Goal: Information Seeking & Learning: Learn about a topic

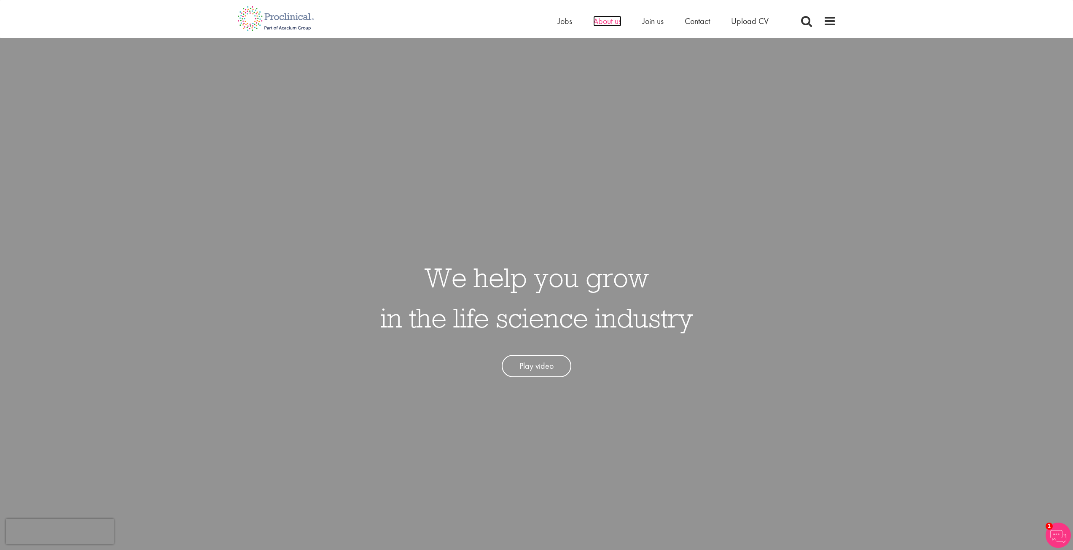
click at [619, 23] on span "About us" at bounding box center [607, 21] width 28 height 11
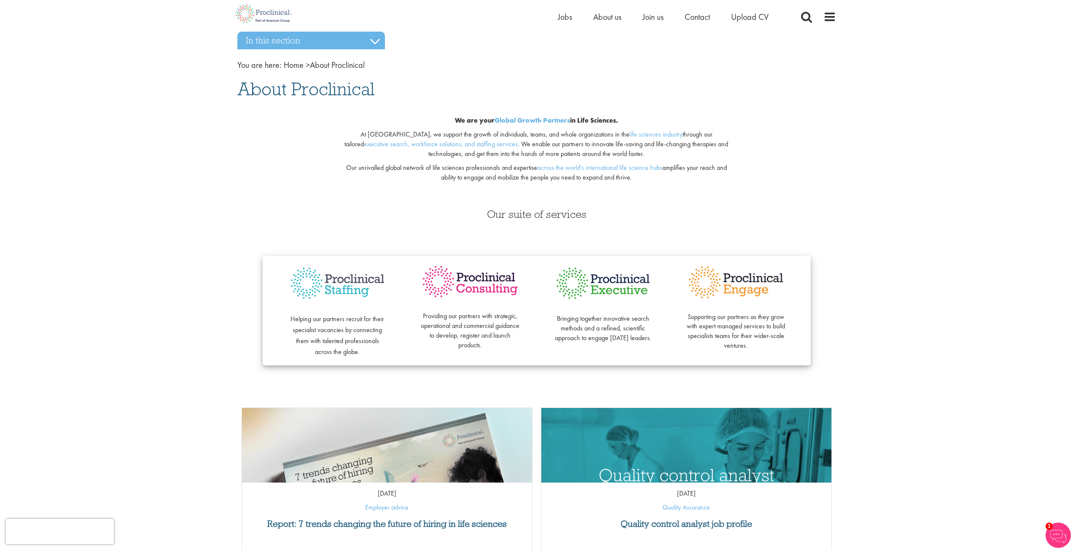
scroll to position [84, 0]
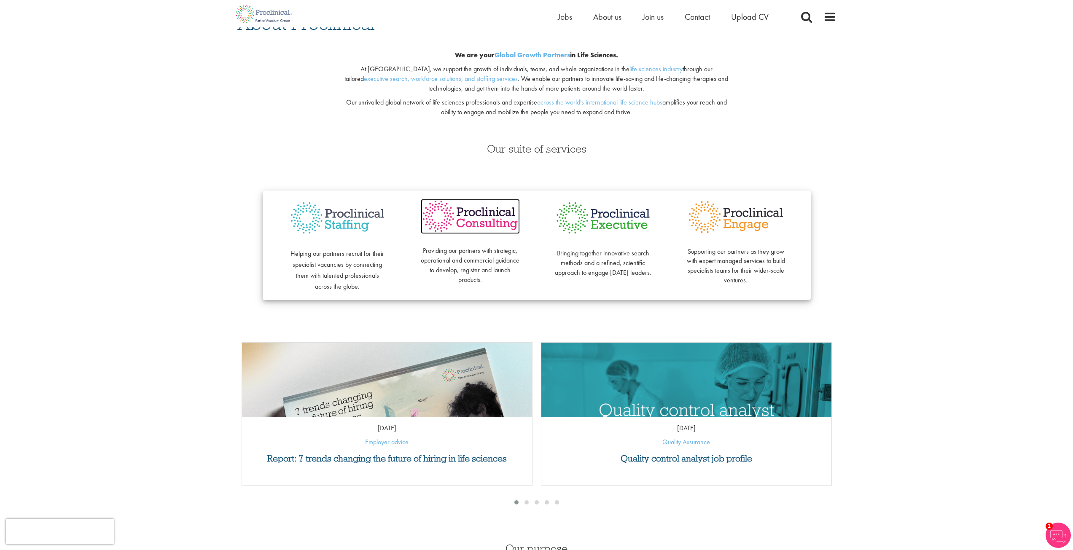
click at [490, 225] on img at bounding box center [470, 216] width 99 height 35
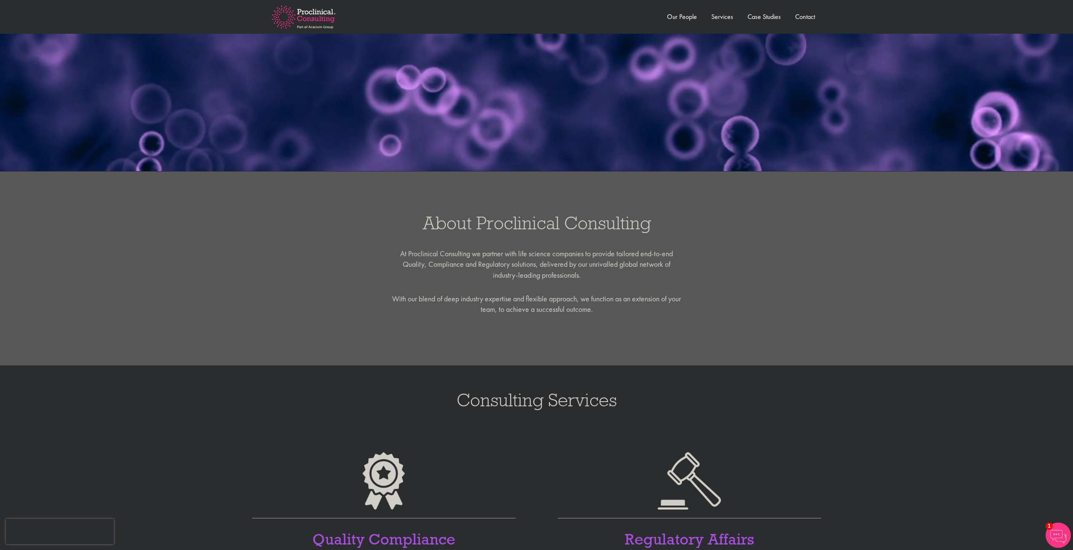
scroll to position [169, 0]
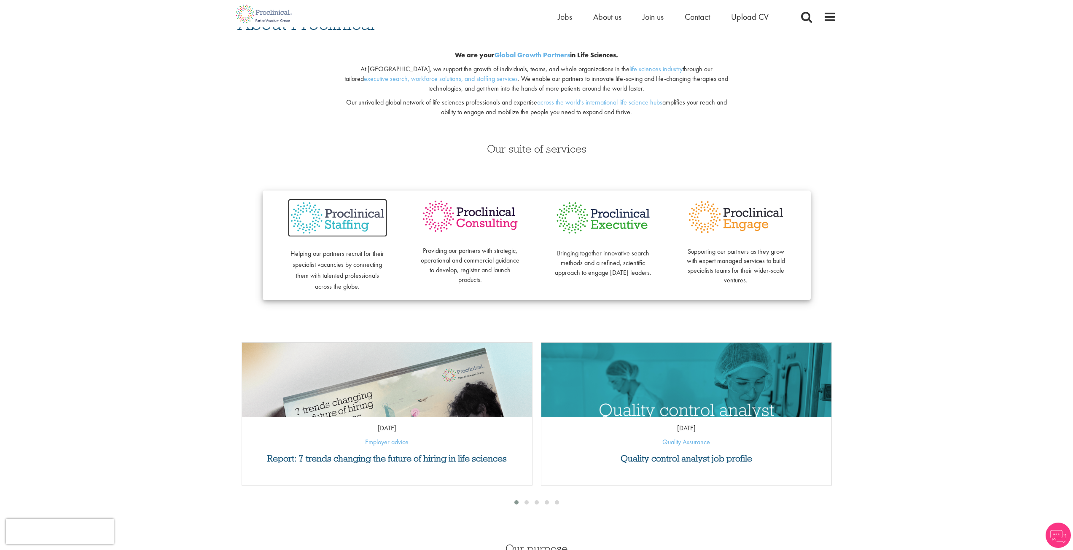
click at [348, 225] on img at bounding box center [337, 218] width 99 height 38
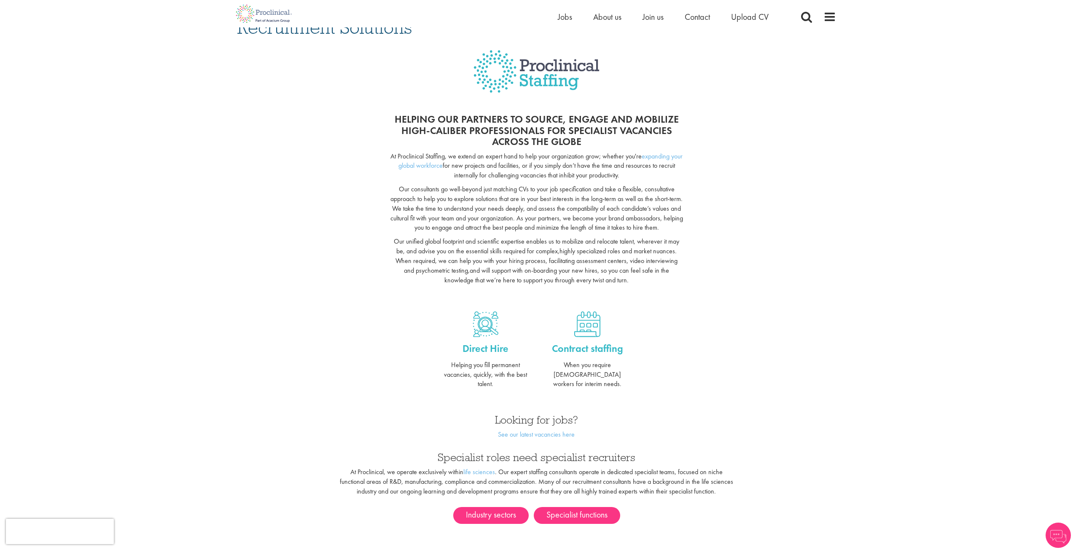
scroll to position [84, 0]
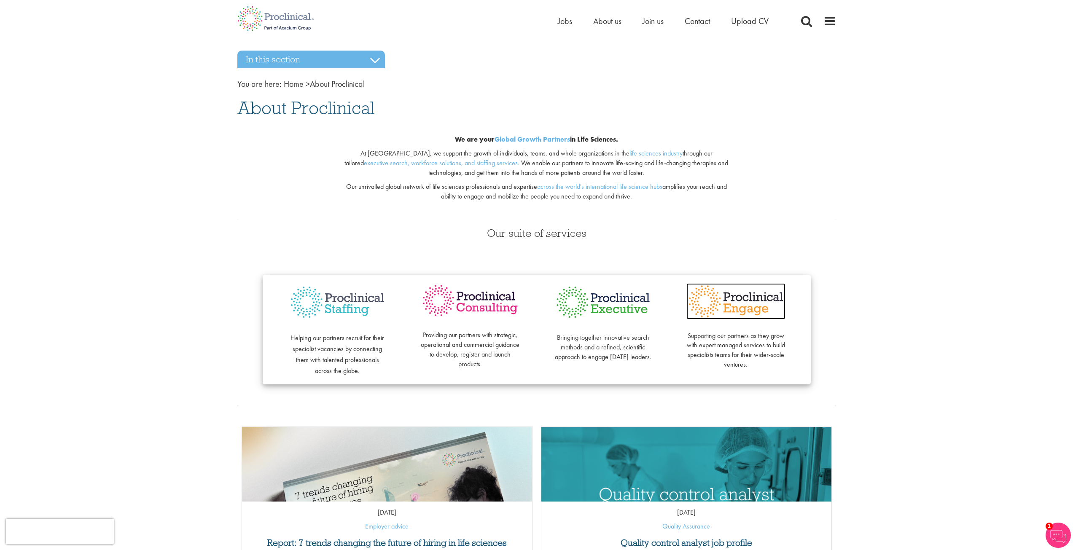
click at [750, 309] on img at bounding box center [735, 301] width 99 height 36
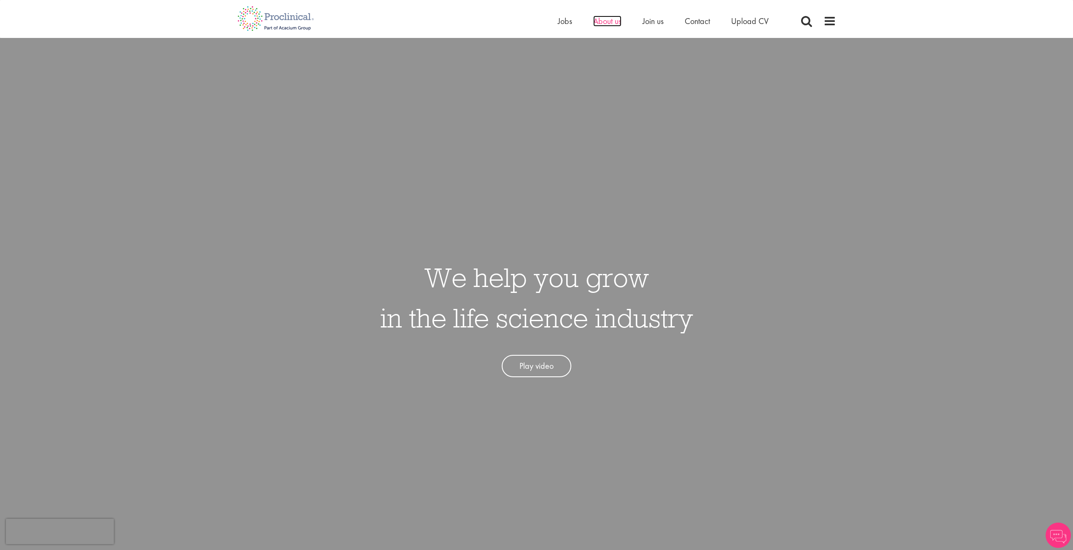
click at [613, 21] on span "About us" at bounding box center [607, 21] width 28 height 11
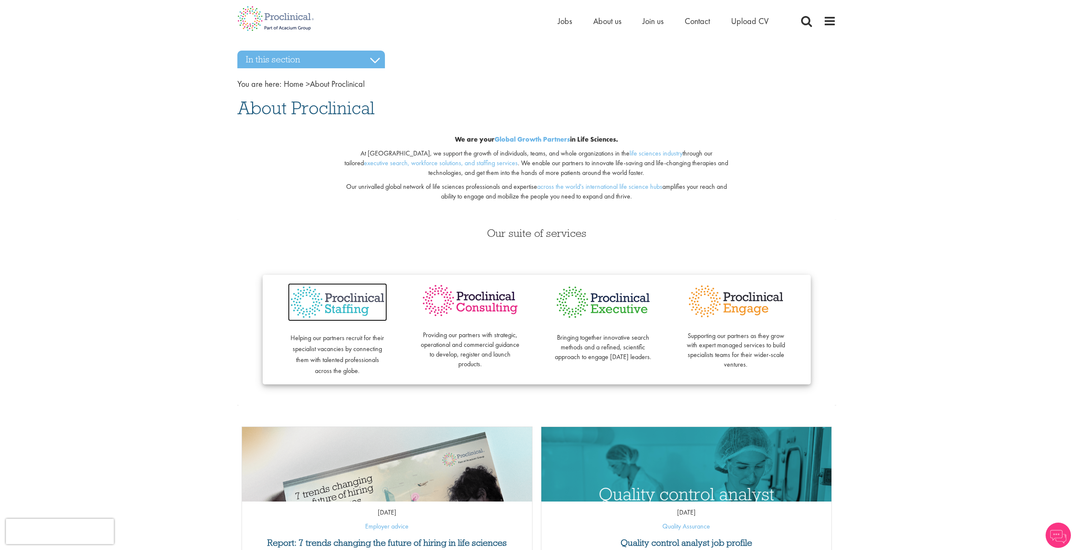
click at [358, 300] on img at bounding box center [337, 302] width 99 height 38
click at [607, 312] on img at bounding box center [602, 302] width 99 height 38
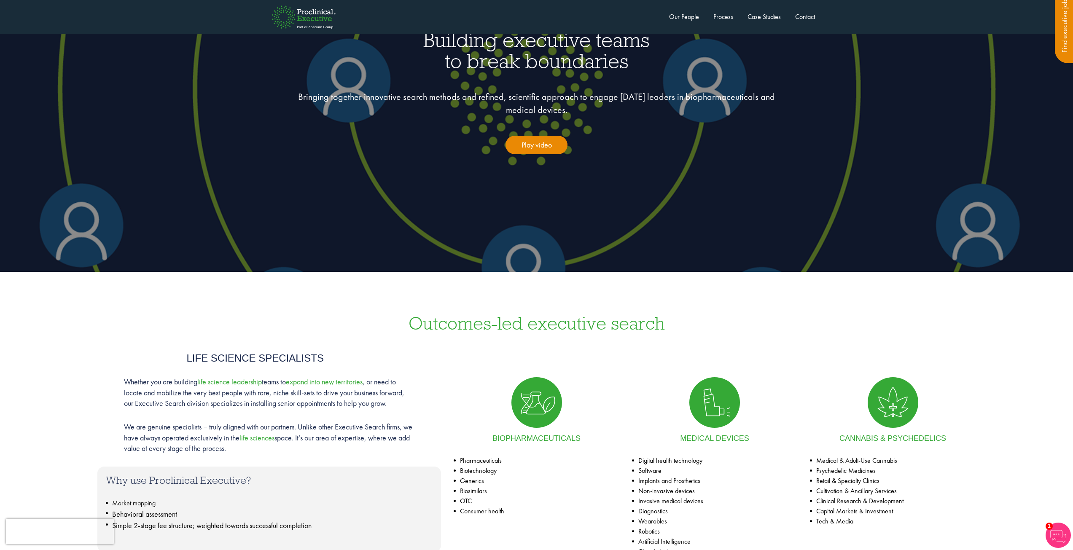
scroll to position [49, 0]
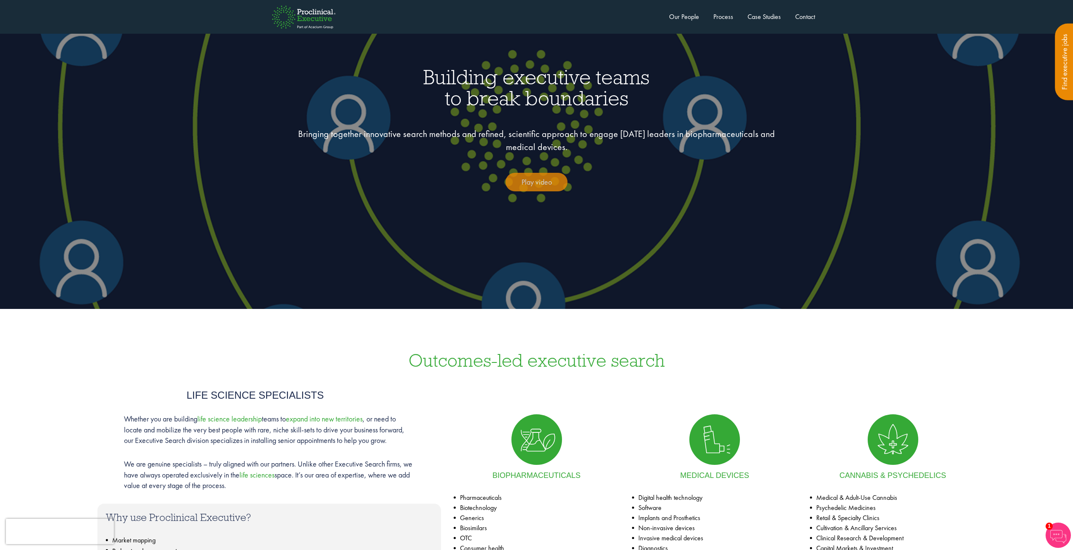
click at [537, 184] on link "Play video" at bounding box center [536, 182] width 62 height 19
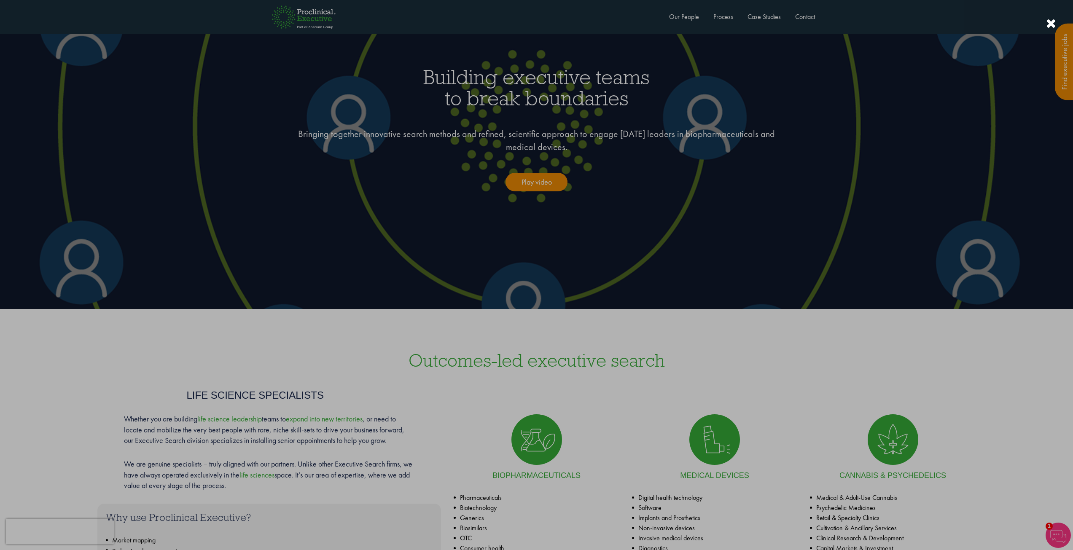
click at [663, 416] on div at bounding box center [536, 275] width 1073 height 550
click at [733, 340] on div at bounding box center [536, 275] width 1073 height 550
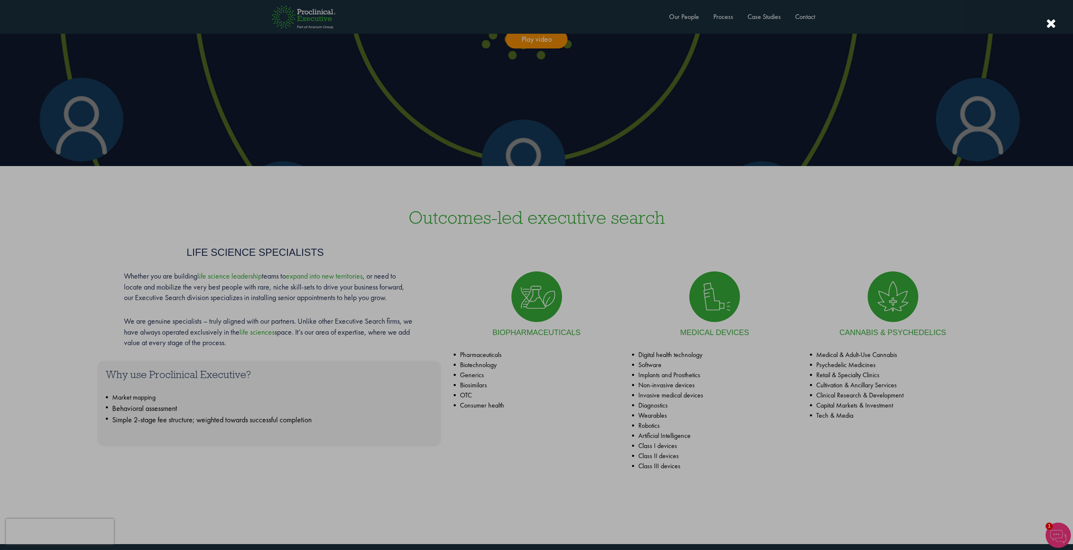
scroll to position [218, 0]
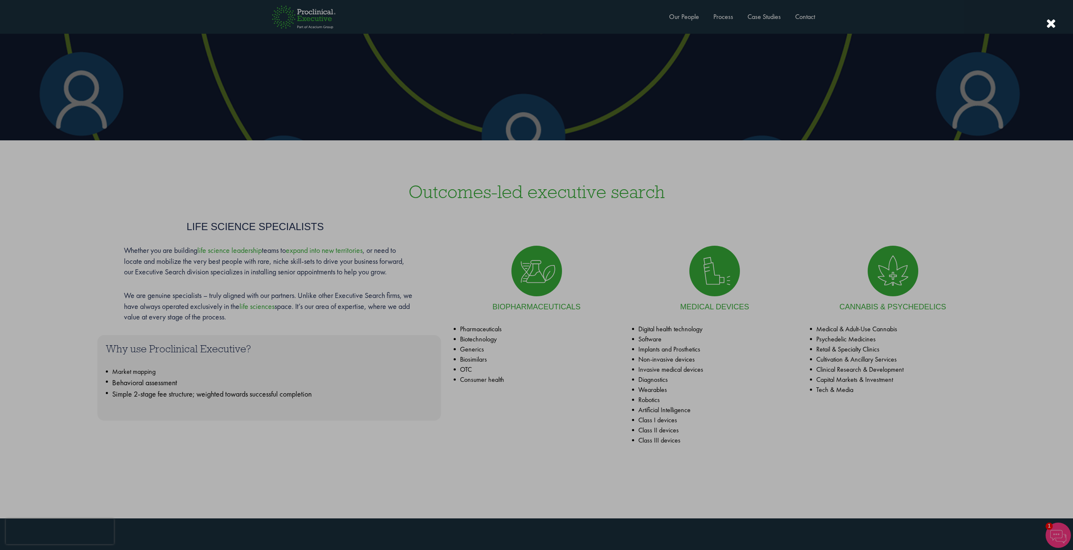
click at [720, 277] on div at bounding box center [536, 275] width 1073 height 550
click at [1052, 23] on div at bounding box center [1051, 24] width 10 height 14
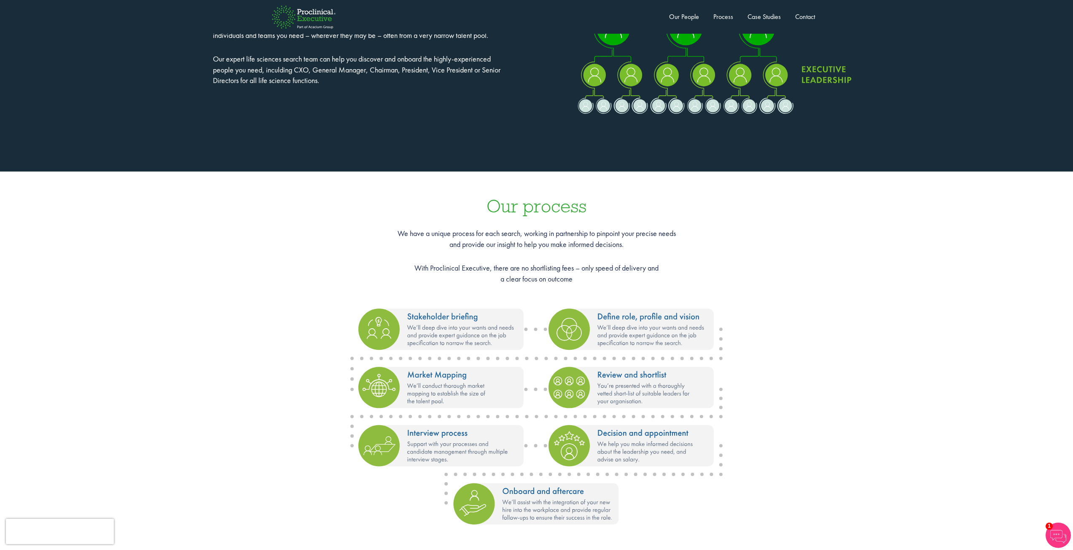
scroll to position [808, 0]
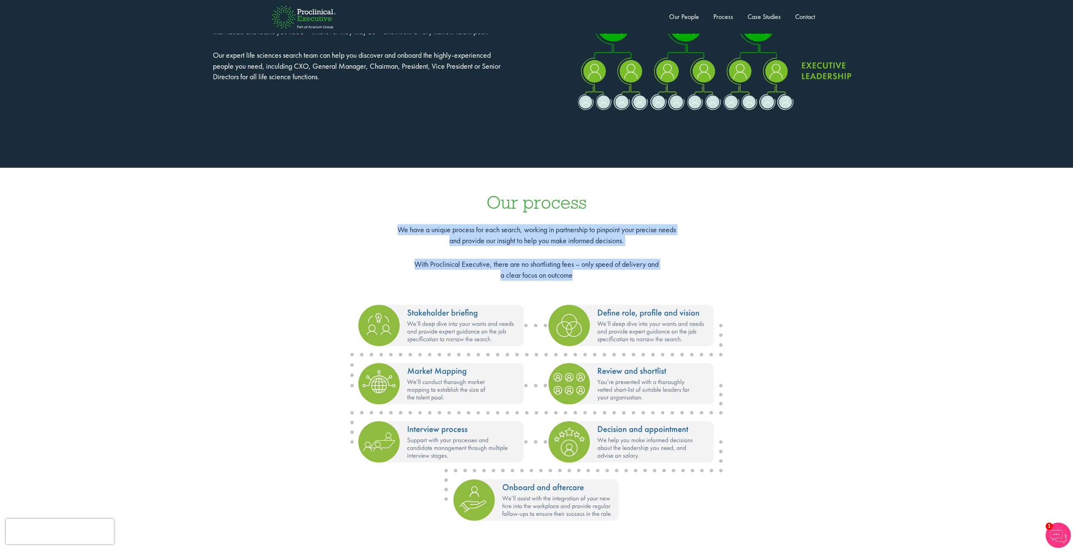
drag, startPoint x: 395, startPoint y: 231, endPoint x: 588, endPoint y: 274, distance: 197.3
click at [587, 273] on div "Our process We have a unique process for each search, working in partnership to…" at bounding box center [536, 366] width 1073 height 397
click at [565, 270] on p "With Proclinical Executive, there are no shortlisting fees – only speed of deli…" at bounding box center [536, 269] width 1056 height 21
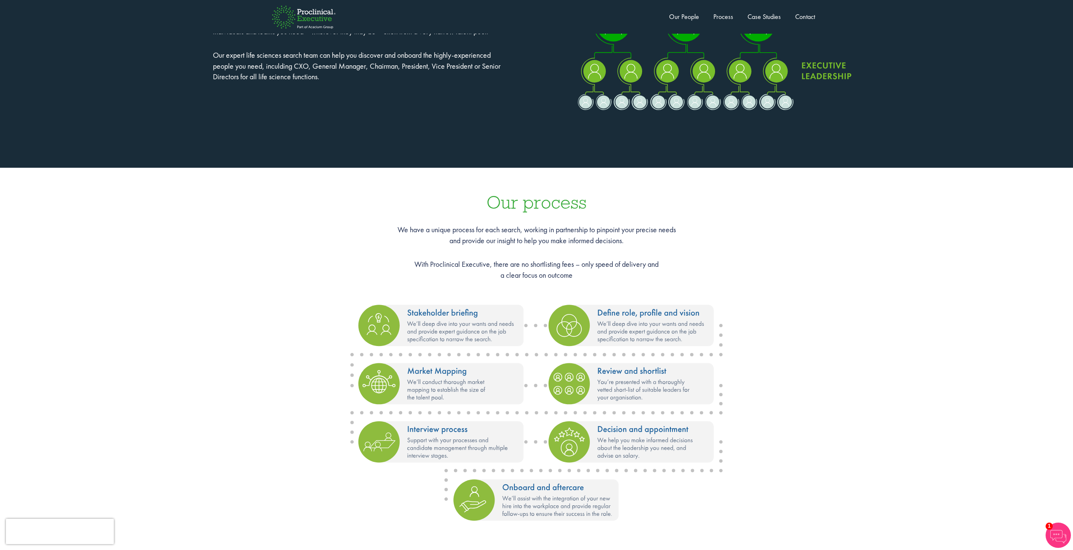
click at [576, 287] on div "Our process We have a unique process for each search, working in partnership to…" at bounding box center [536, 366] width 1073 height 397
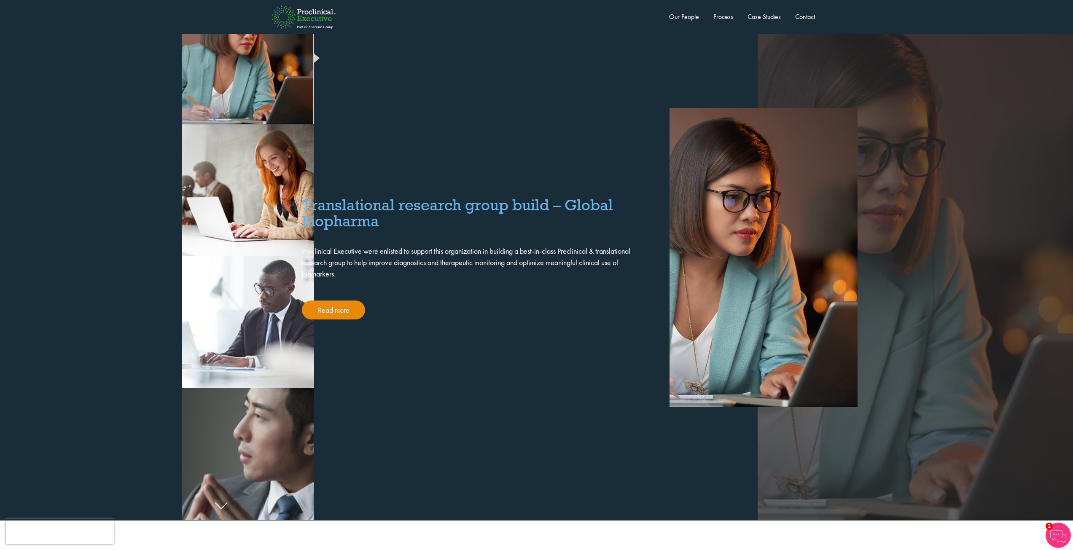
scroll to position [1664, 0]
click at [344, 300] on link "Read more" at bounding box center [333, 309] width 63 height 19
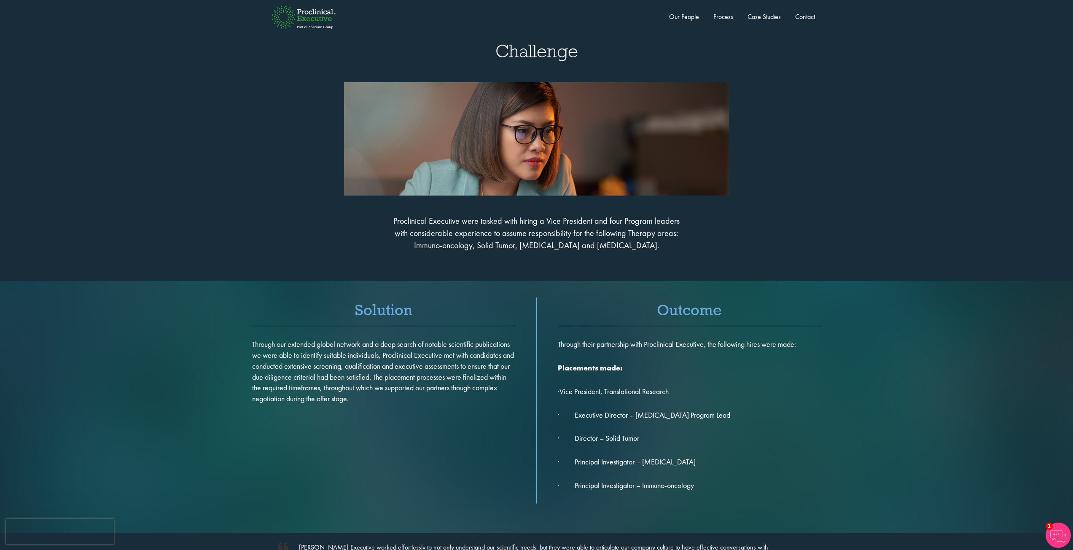
scroll to position [171, 0]
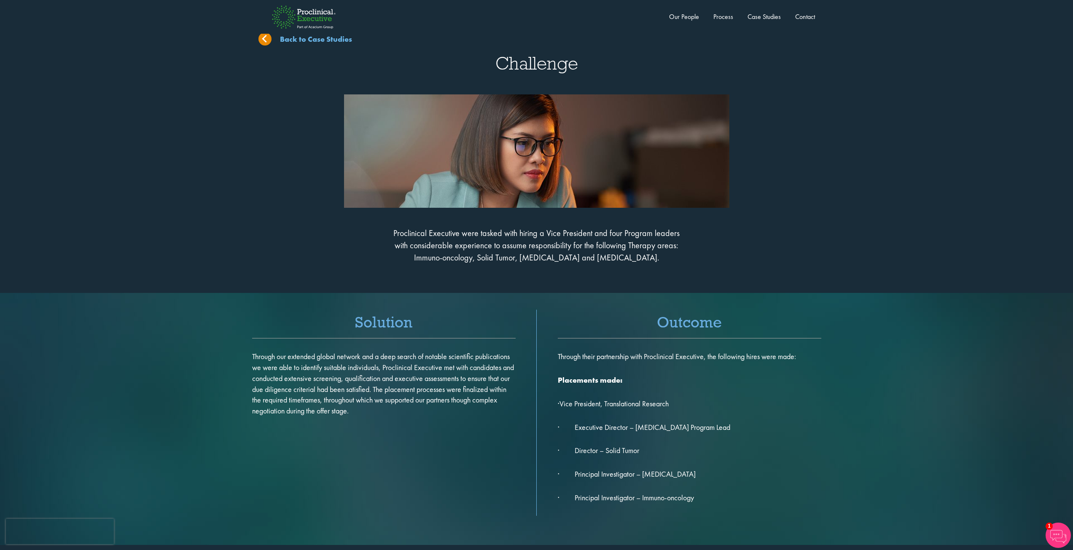
click at [265, 39] on img at bounding box center [303, 16] width 91 height 49
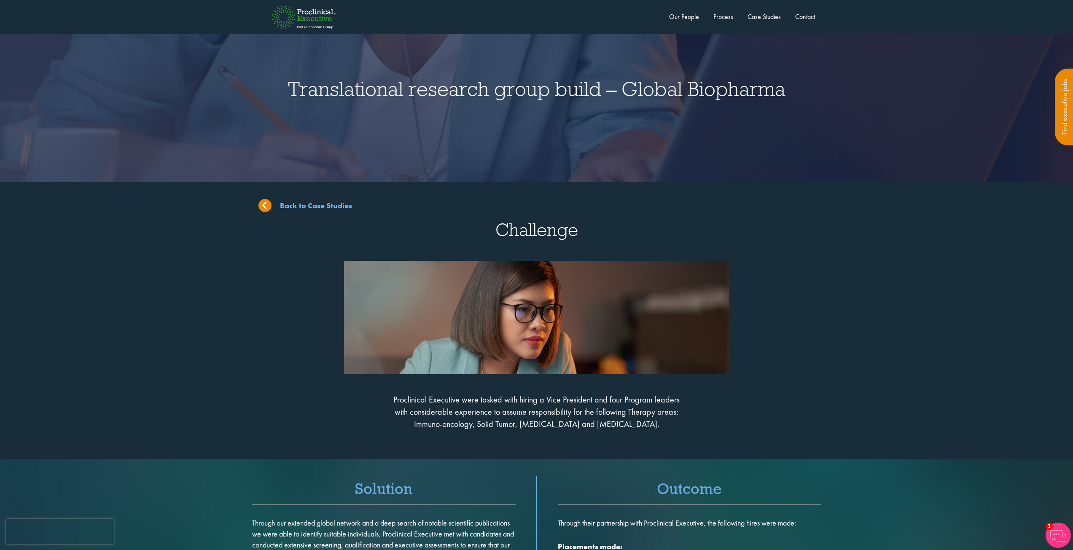
scroll to position [0, 0]
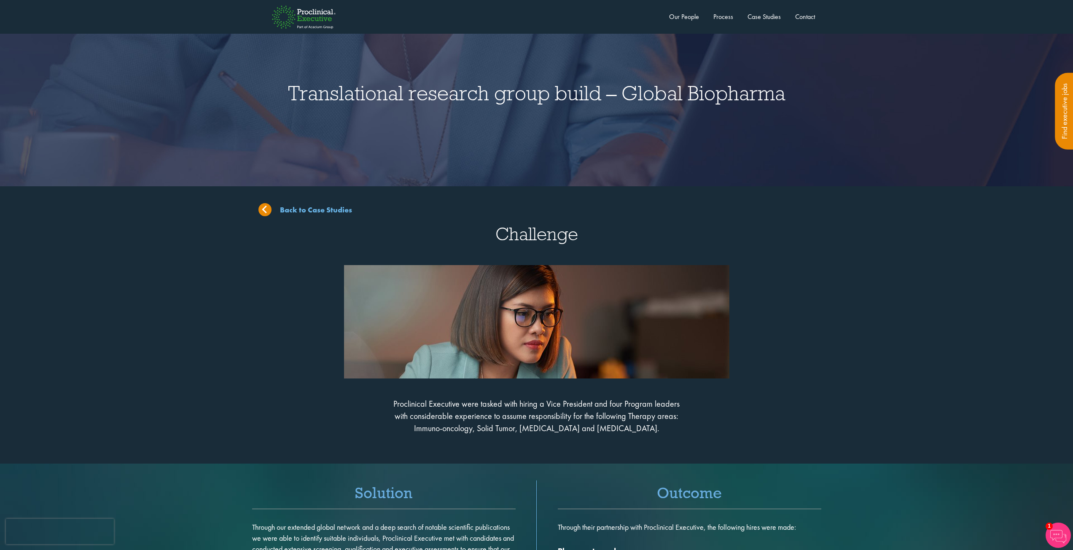
click at [328, 19] on img at bounding box center [303, 16] width 91 height 49
click at [312, 19] on img at bounding box center [303, 16] width 91 height 49
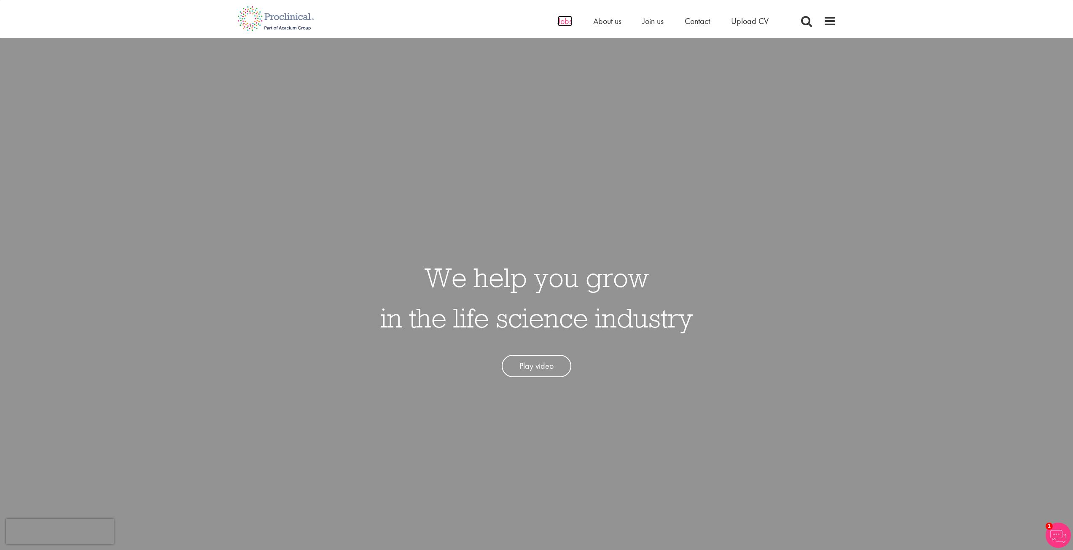
click at [565, 23] on span "Jobs" at bounding box center [565, 21] width 14 height 11
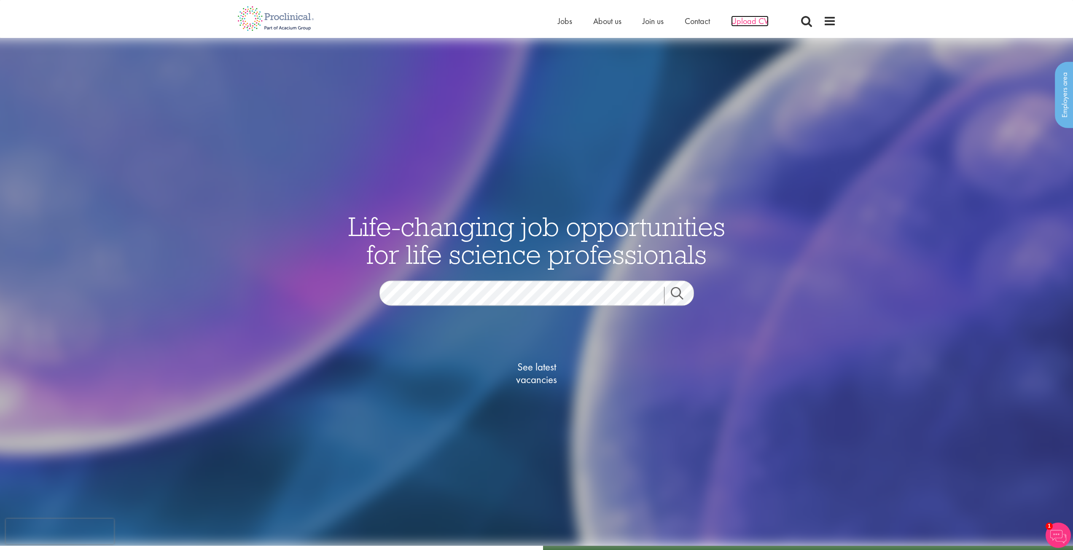
click at [743, 24] on span "Upload CV" at bounding box center [750, 21] width 38 height 11
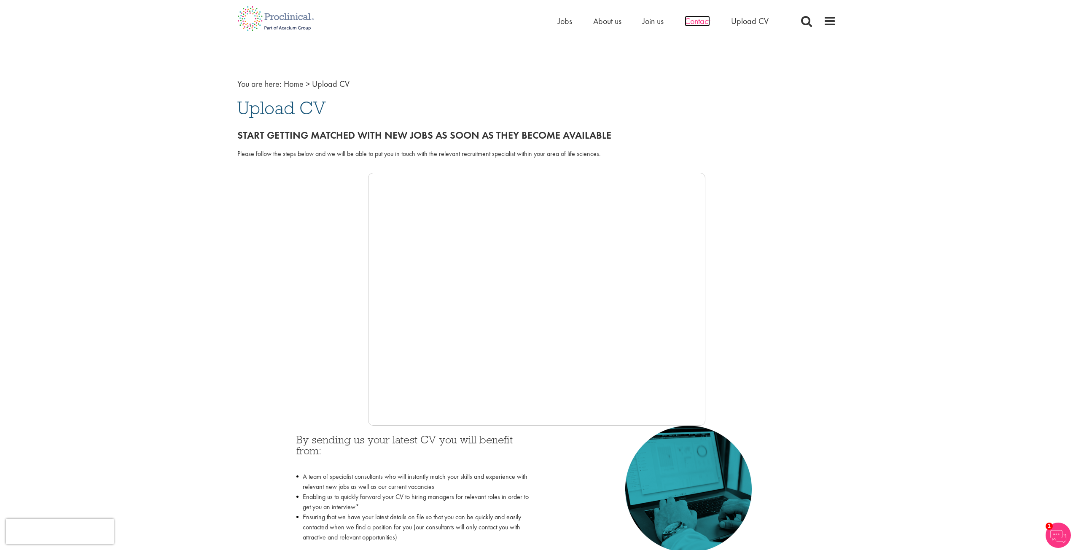
click at [709, 23] on span "Contact" at bounding box center [696, 21] width 25 height 11
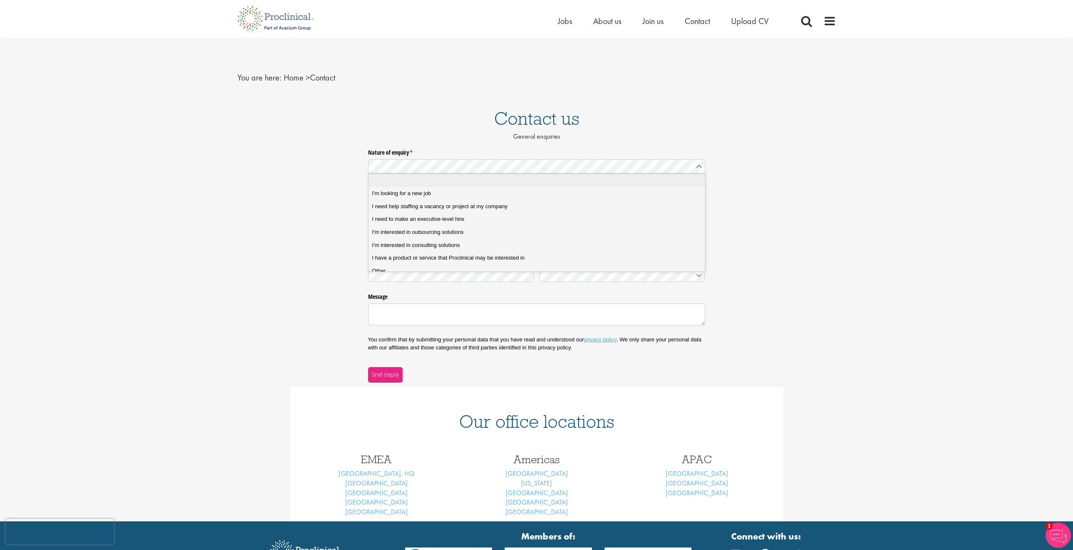
click at [607, 142] on div "Contact us General enquiries" at bounding box center [536, 123] width 1085 height 45
click at [456, 139] on p "General enquiries" at bounding box center [536, 137] width 1073 height 10
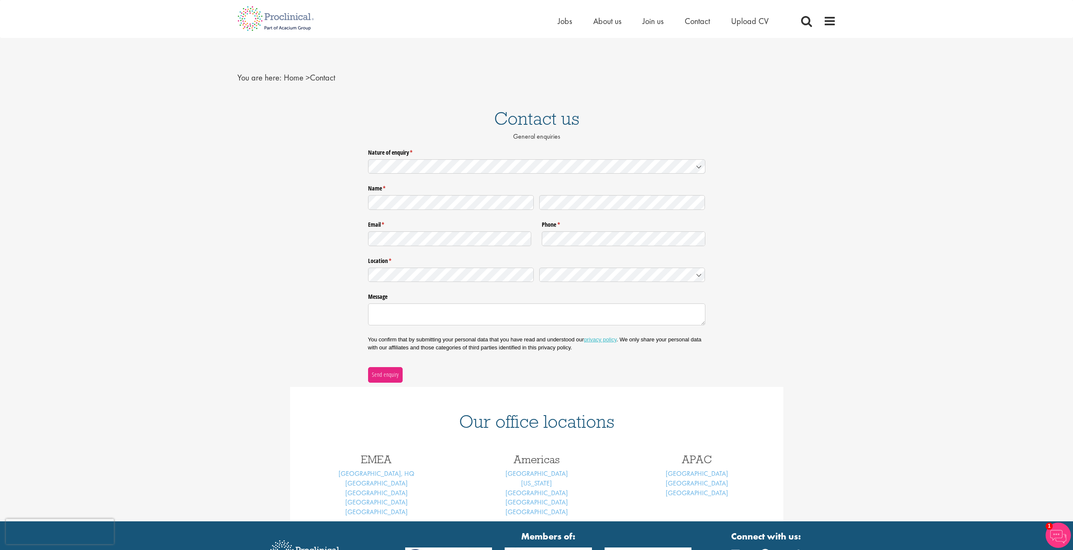
click at [450, 142] on div "Contact us General enquiries" at bounding box center [536, 123] width 1085 height 45
click at [450, 144] on div "Contact us General enquiries" at bounding box center [536, 123] width 1085 height 45
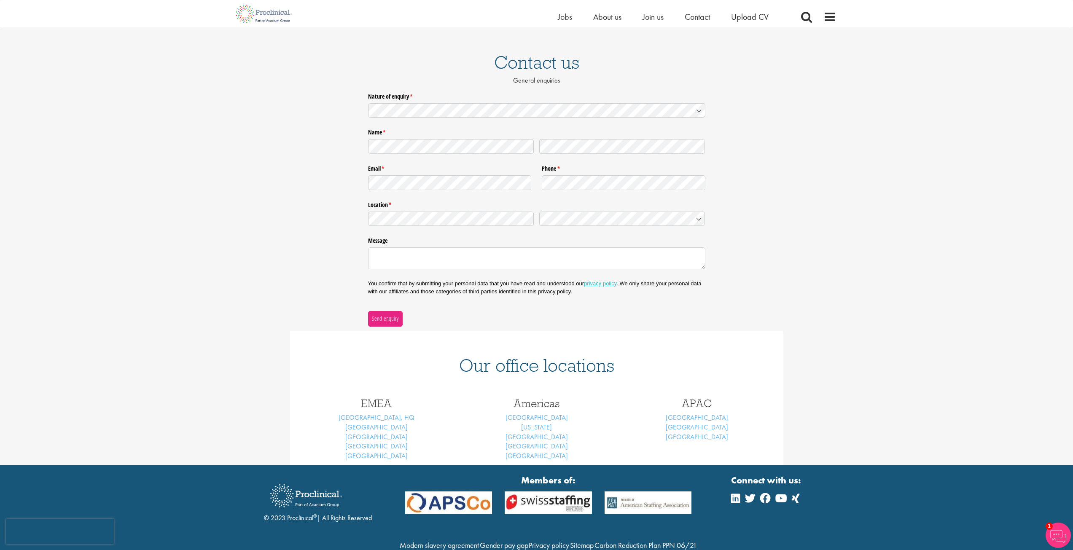
scroll to position [42, 0]
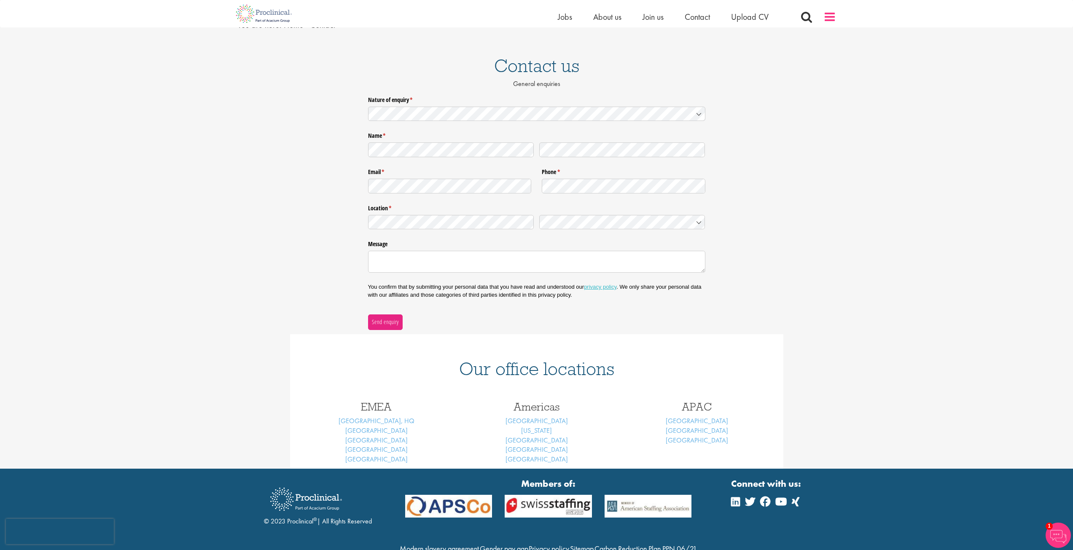
click at [831, 16] on span at bounding box center [829, 17] width 13 height 13
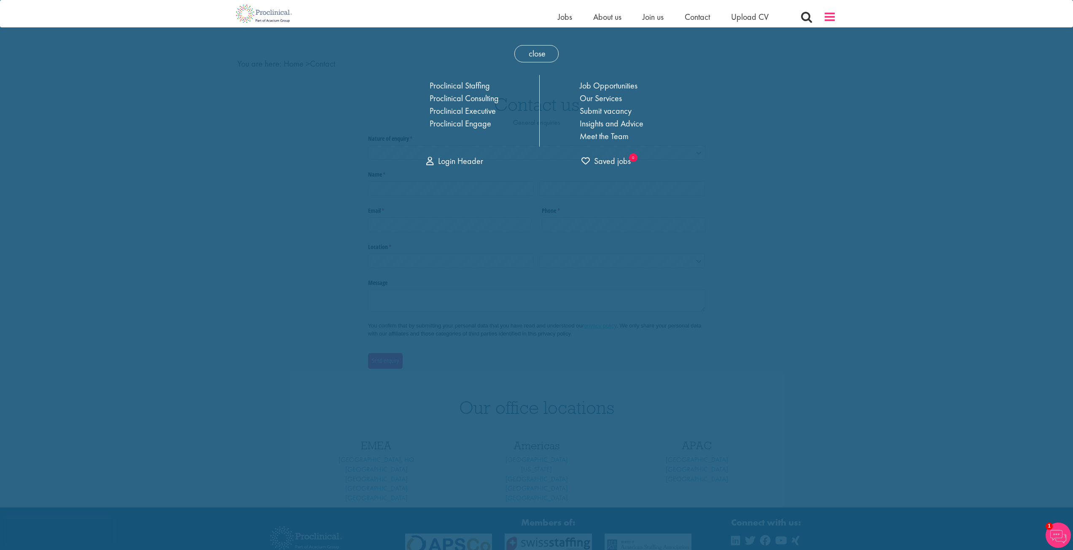
scroll to position [0, 0]
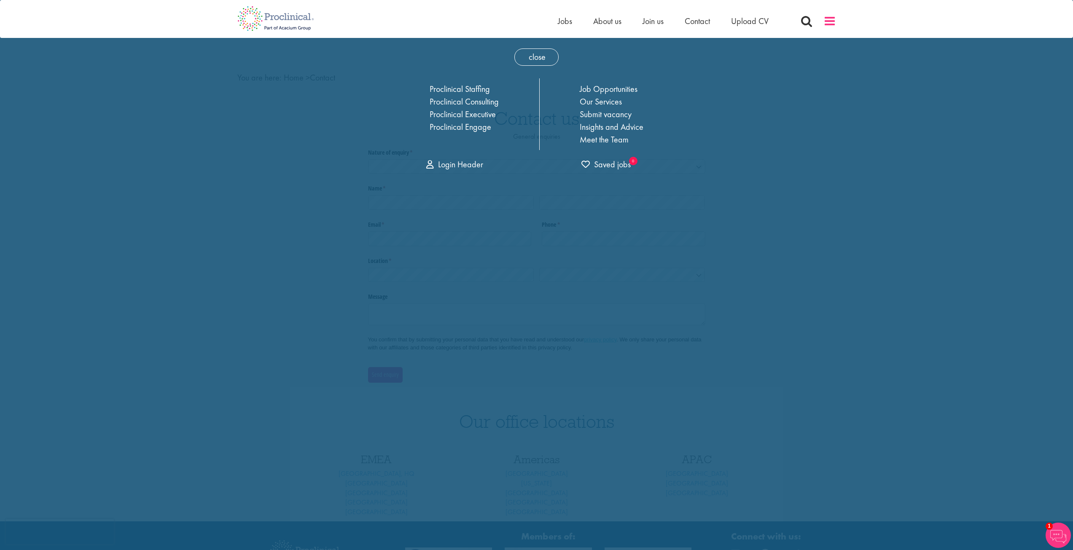
click at [829, 20] on span at bounding box center [829, 21] width 13 height 13
click at [830, 24] on span at bounding box center [829, 21] width 13 height 13
click at [539, 60] on span "close" at bounding box center [536, 56] width 44 height 17
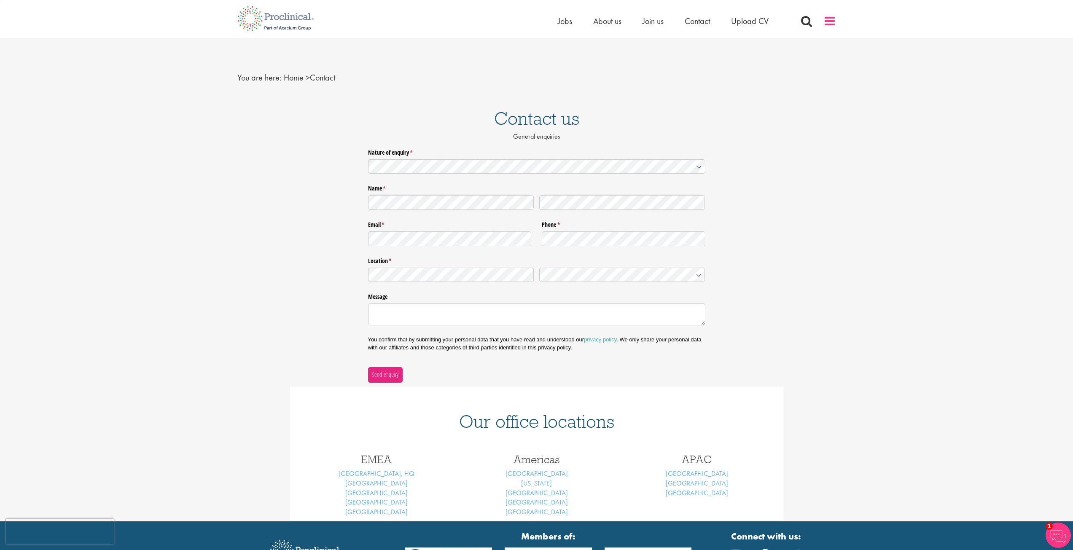
click at [832, 24] on span at bounding box center [829, 21] width 13 height 13
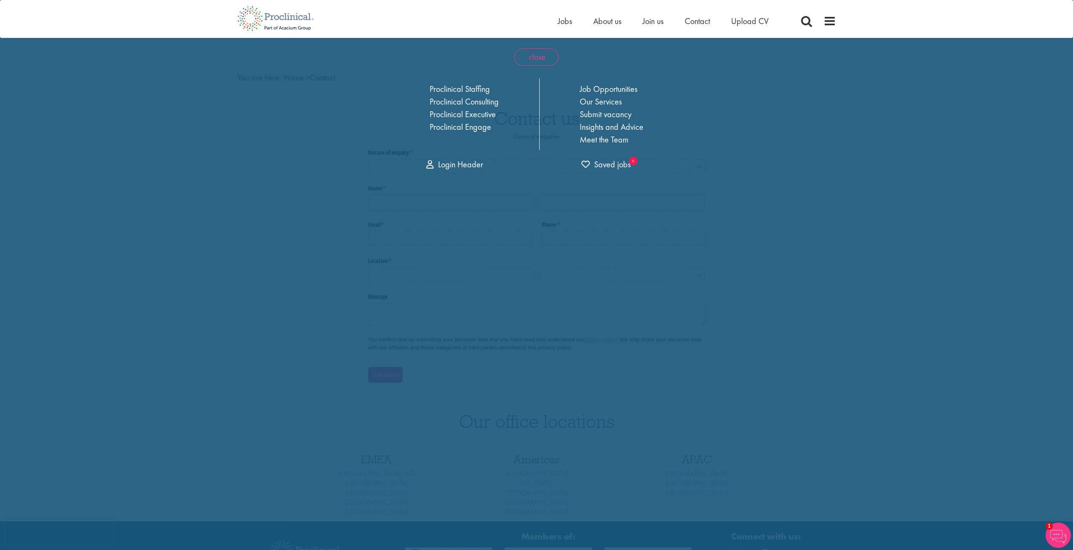
click at [542, 59] on span "close" at bounding box center [536, 56] width 44 height 17
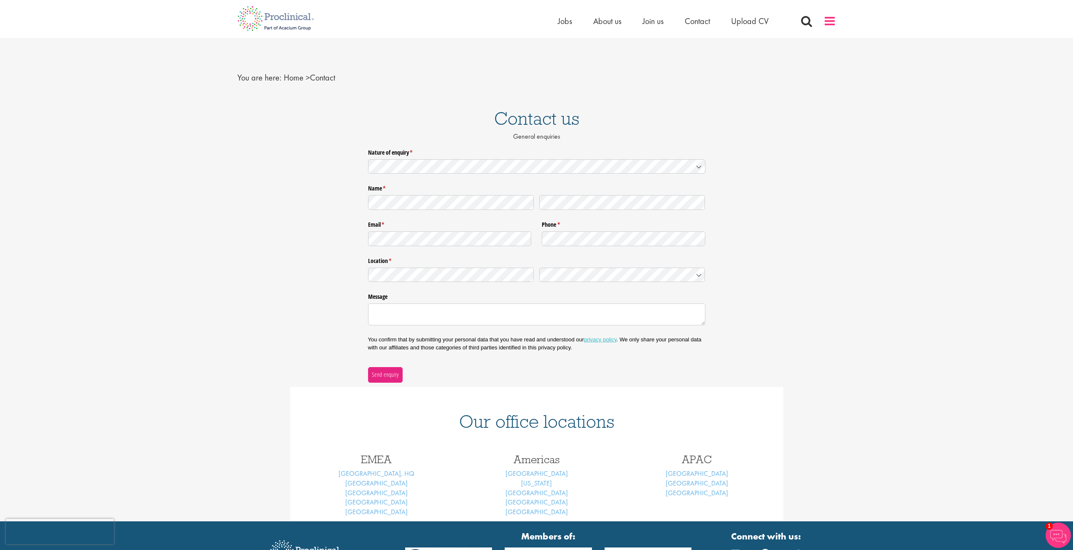
click at [829, 21] on span at bounding box center [829, 21] width 13 height 13
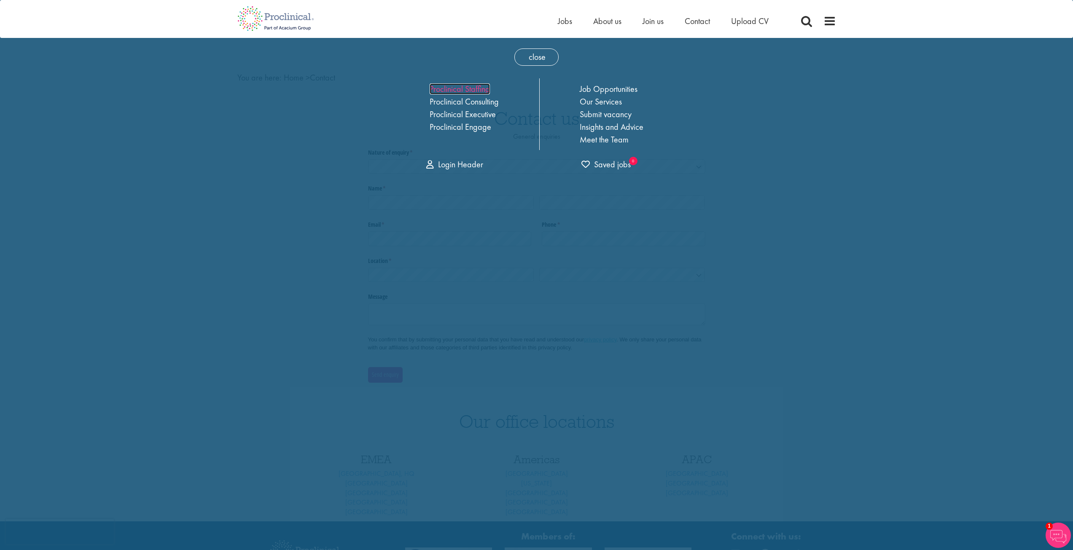
click at [472, 90] on link "Proclinical Staffing" at bounding box center [459, 88] width 60 height 11
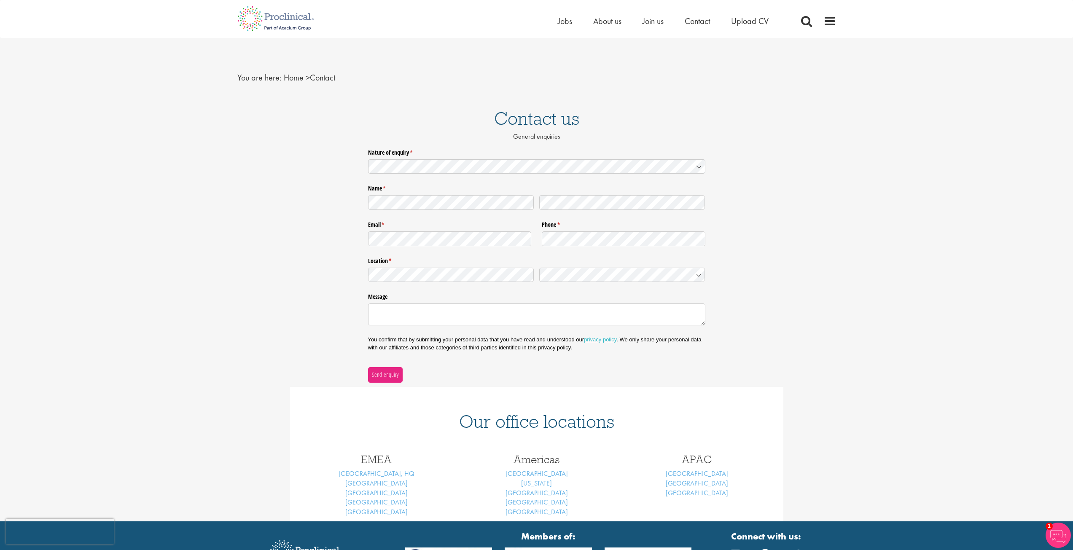
click at [590, 85] on nav "You are here: Home > Contact" at bounding box center [536, 77] width 598 height 21
click at [558, 77] on nav "You are here: Home > Contact" at bounding box center [536, 77] width 598 height 21
click at [550, 84] on nav "You are here: Home > Contact" at bounding box center [536, 77] width 598 height 21
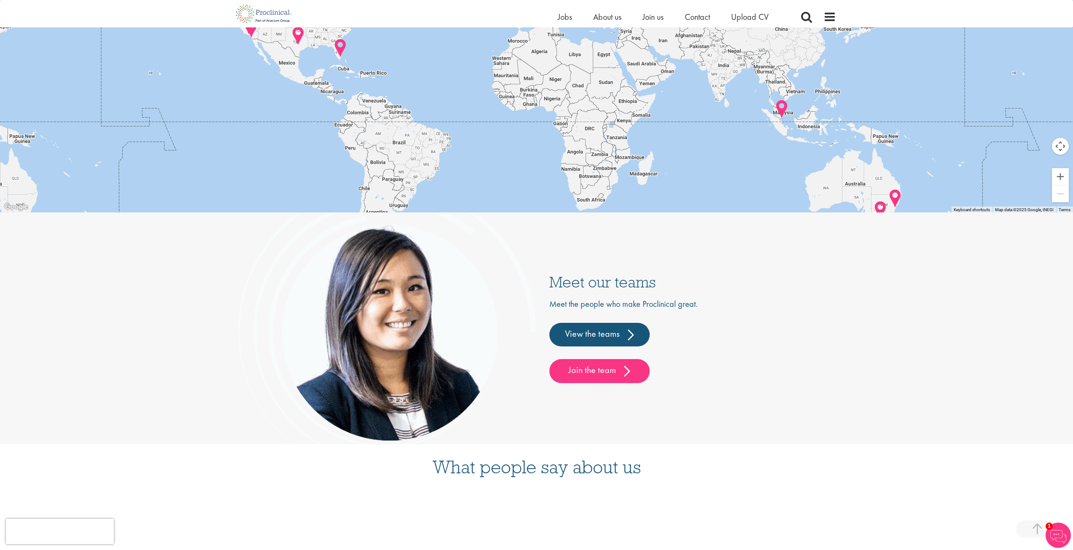
scroll to position [2319, 0]
